Goal: Task Accomplishment & Management: Manage account settings

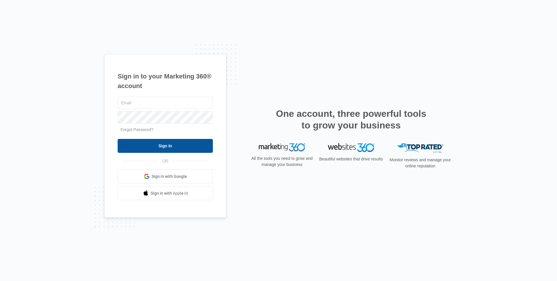
type input "[PERSON_NAME][EMAIL_ADDRESS][PERSON_NAME][DOMAIN_NAME]"
click at [180, 151] on input "Sign In" at bounding box center [165, 146] width 95 height 14
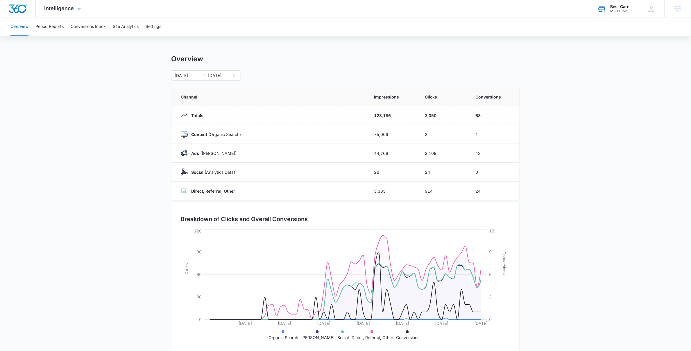
click at [624, 10] on div "M331953" at bounding box center [619, 11] width 19 height 4
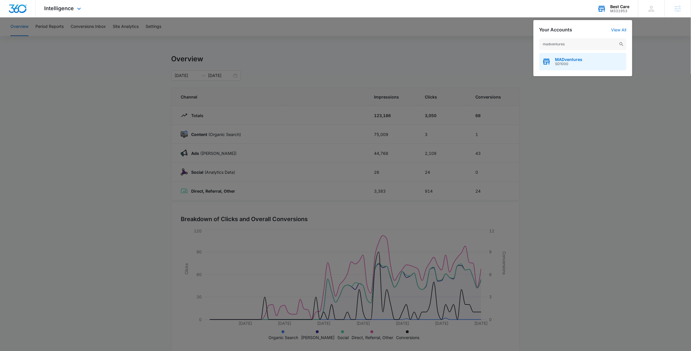
type input "madventures"
click at [572, 69] on div "MADventures SD1000" at bounding box center [582, 61] width 87 height 17
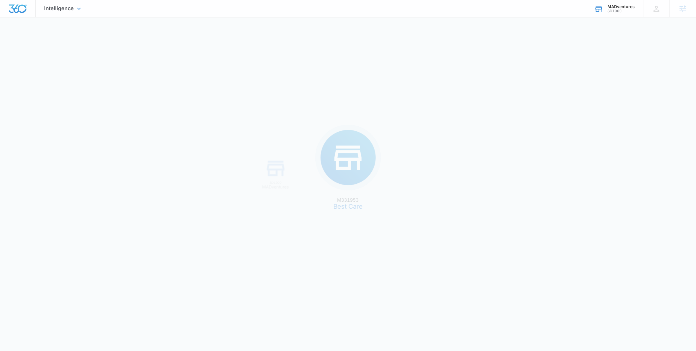
click at [574, 52] on div "M331953 Best Care SD1000 MADventures" at bounding box center [348, 175] width 696 height 351
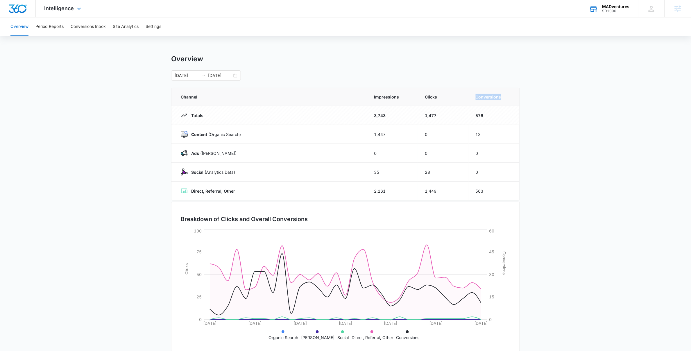
drag, startPoint x: 473, startPoint y: 93, endPoint x: 517, endPoint y: 98, distance: 43.8
click at [517, 98] on th "Conversions" at bounding box center [494, 97] width 51 height 18
click at [512, 101] on th "Conversions" at bounding box center [494, 97] width 51 height 18
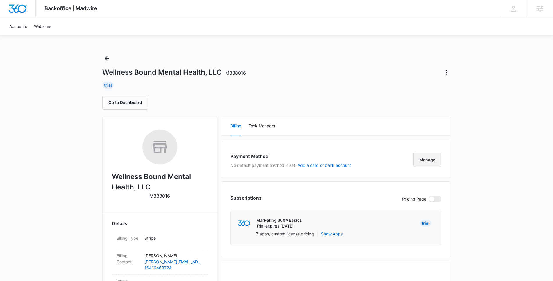
click at [433, 160] on button "Manage" at bounding box center [427, 160] width 28 height 14
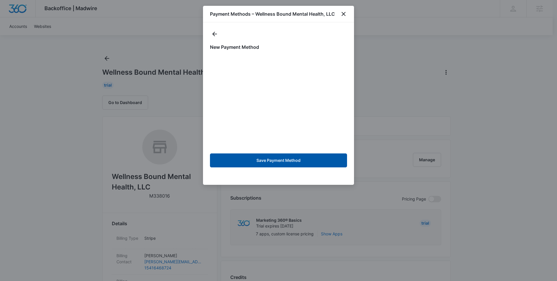
click at [294, 161] on button "Save Payment Method" at bounding box center [278, 160] width 137 height 14
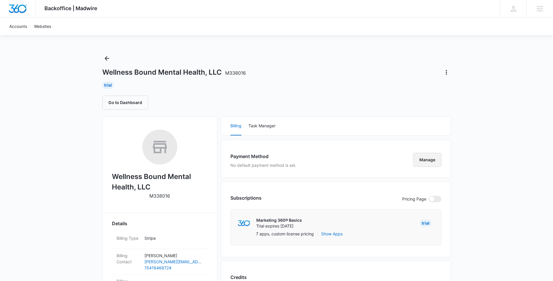
click at [429, 159] on button "Manage" at bounding box center [427, 160] width 28 height 14
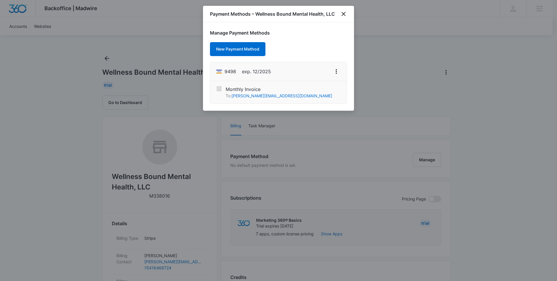
click at [338, 19] on div "Payment Methods – Wellness Bound Mental Health, LLC" at bounding box center [278, 14] width 151 height 17
click at [344, 17] on icon "close" at bounding box center [343, 13] width 7 height 7
